Goal: Find specific page/section: Find specific page/section

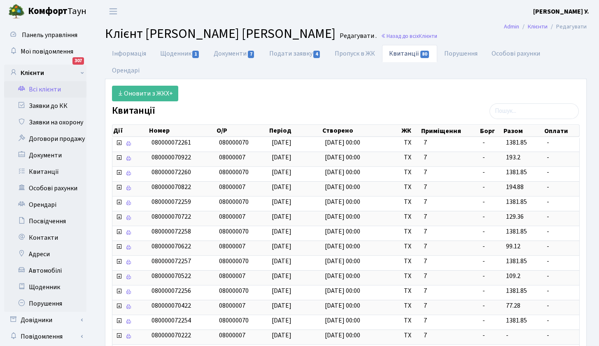
select select "25"
click at [56, 89] on link "Всі клієнти" at bounding box center [45, 89] width 82 height 16
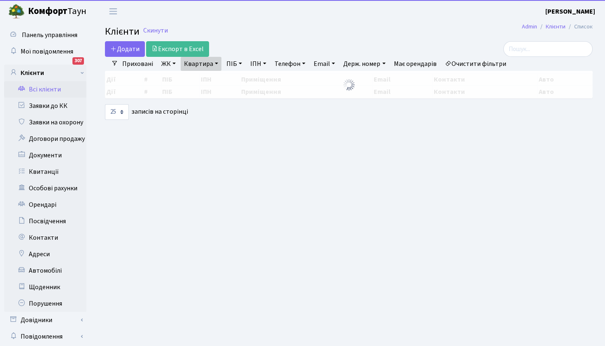
select select "25"
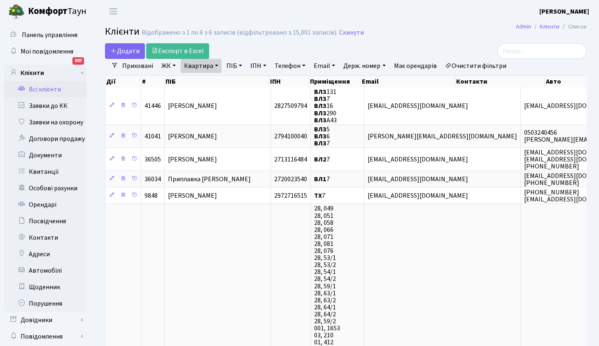
click at [214, 63] on link "Квартира" at bounding box center [201, 66] width 41 height 14
type input "144"
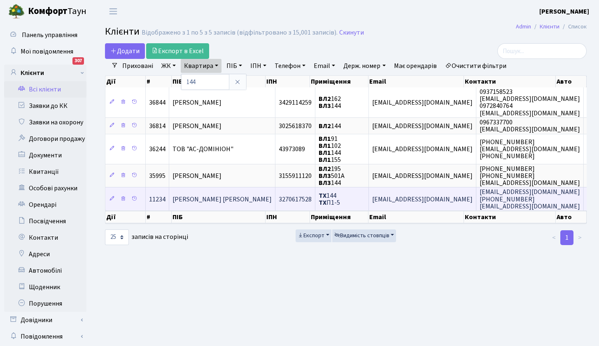
click at [208, 198] on span "[PERSON_NAME] [PERSON_NAME]" at bounding box center [221, 199] width 99 height 9
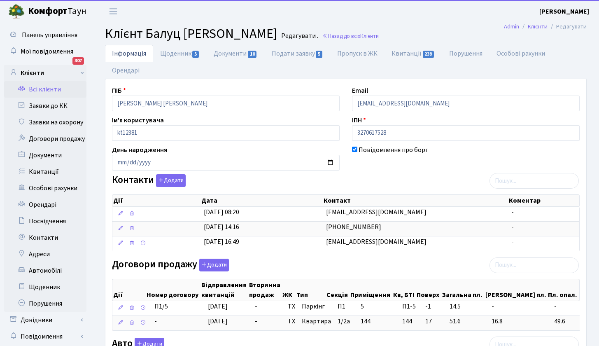
select select "25"
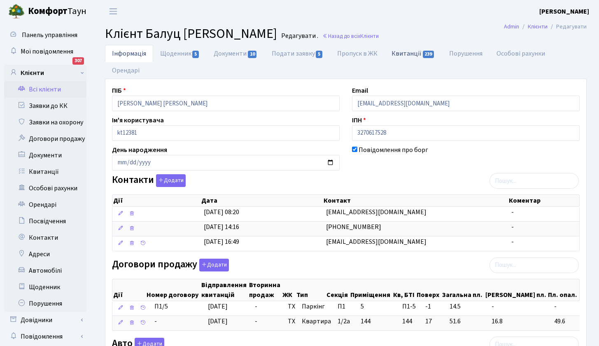
click at [406, 51] on link "Квитанції 239" at bounding box center [412, 53] width 57 height 17
select select "25"
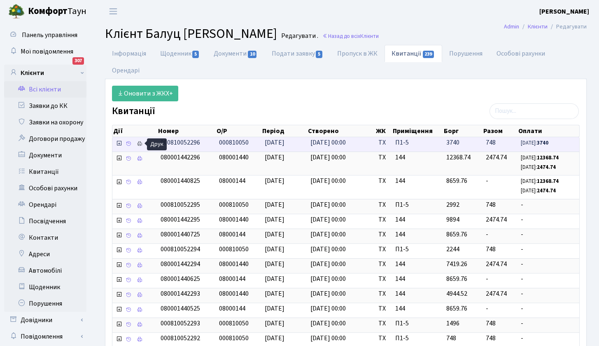
click at [140, 142] on icon at bounding box center [140, 144] width 6 height 6
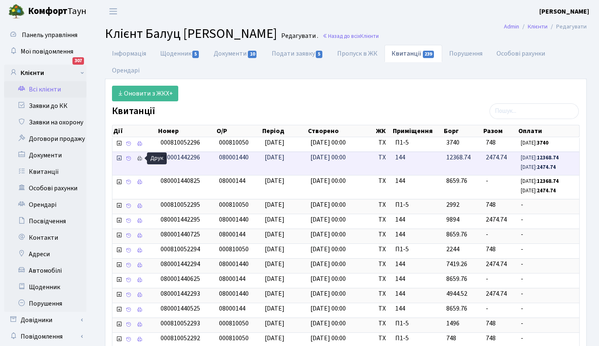
click at [140, 159] on icon at bounding box center [140, 159] width 6 height 6
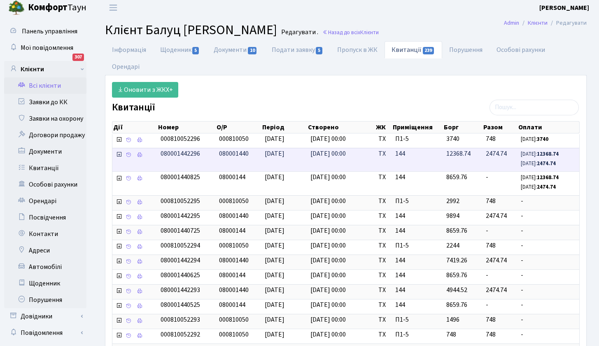
scroll to position [13, 0]
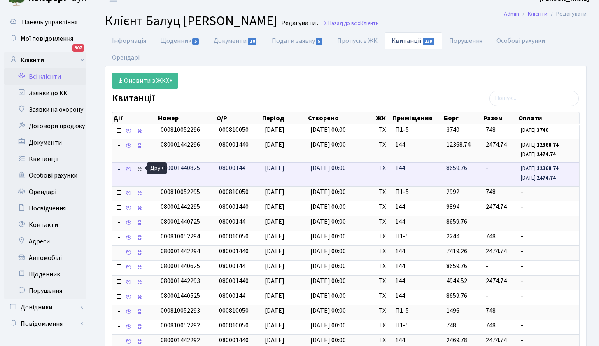
click at [139, 168] on icon at bounding box center [140, 169] width 6 height 6
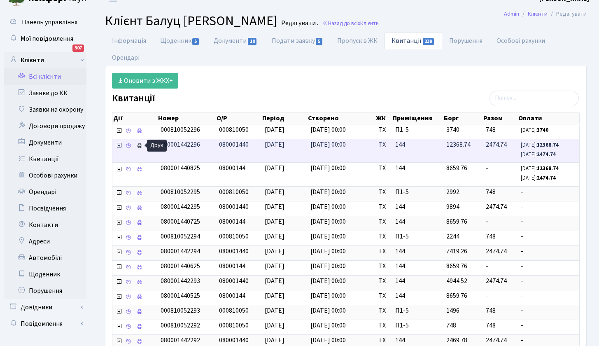
click at [140, 145] on icon at bounding box center [140, 146] width 6 height 6
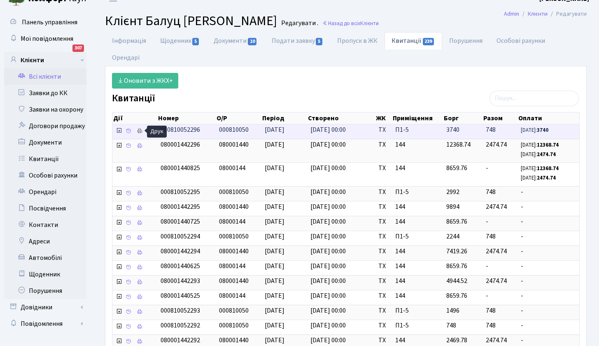
click at [140, 130] on icon at bounding box center [140, 131] width 6 height 6
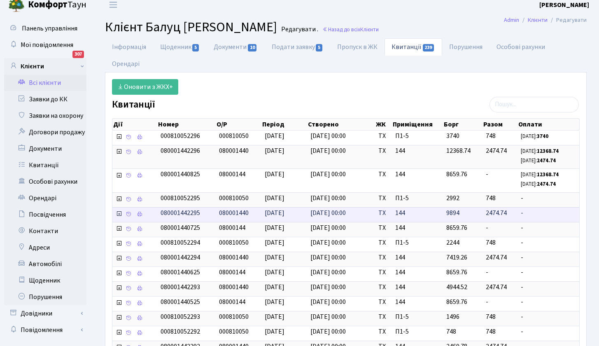
scroll to position [0, 0]
